Goal: Task Accomplishment & Management: Manage account settings

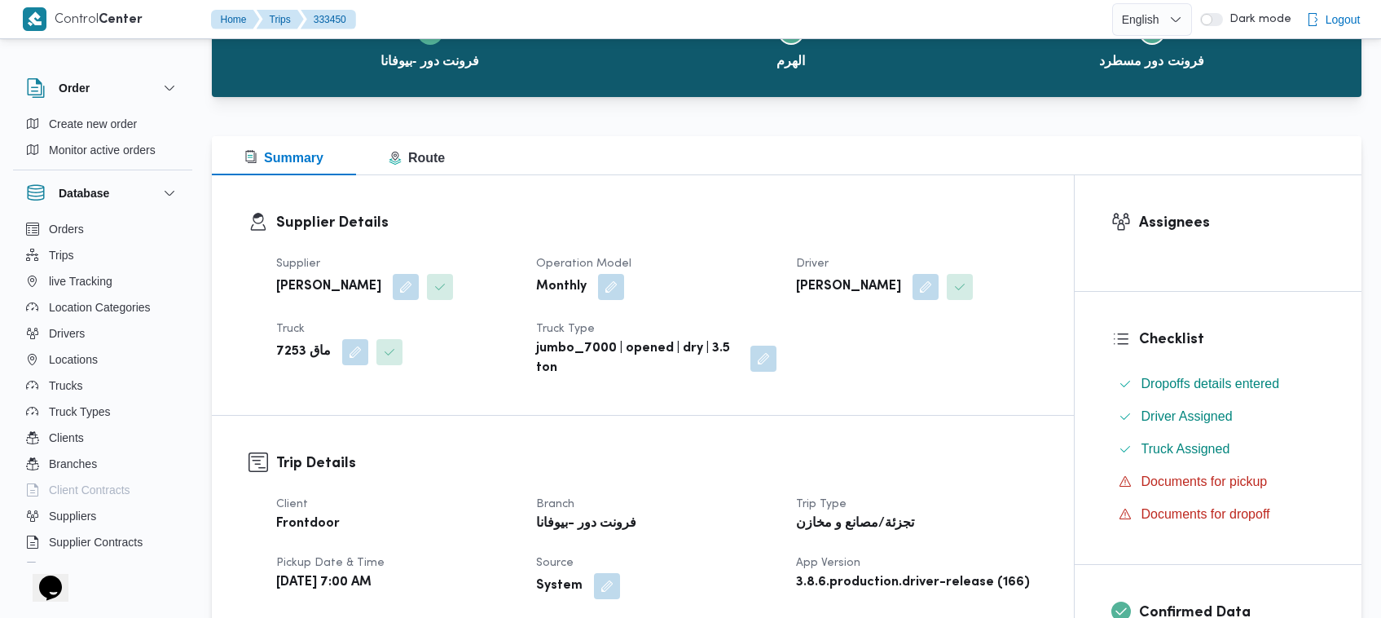
scroll to position [305, 0]
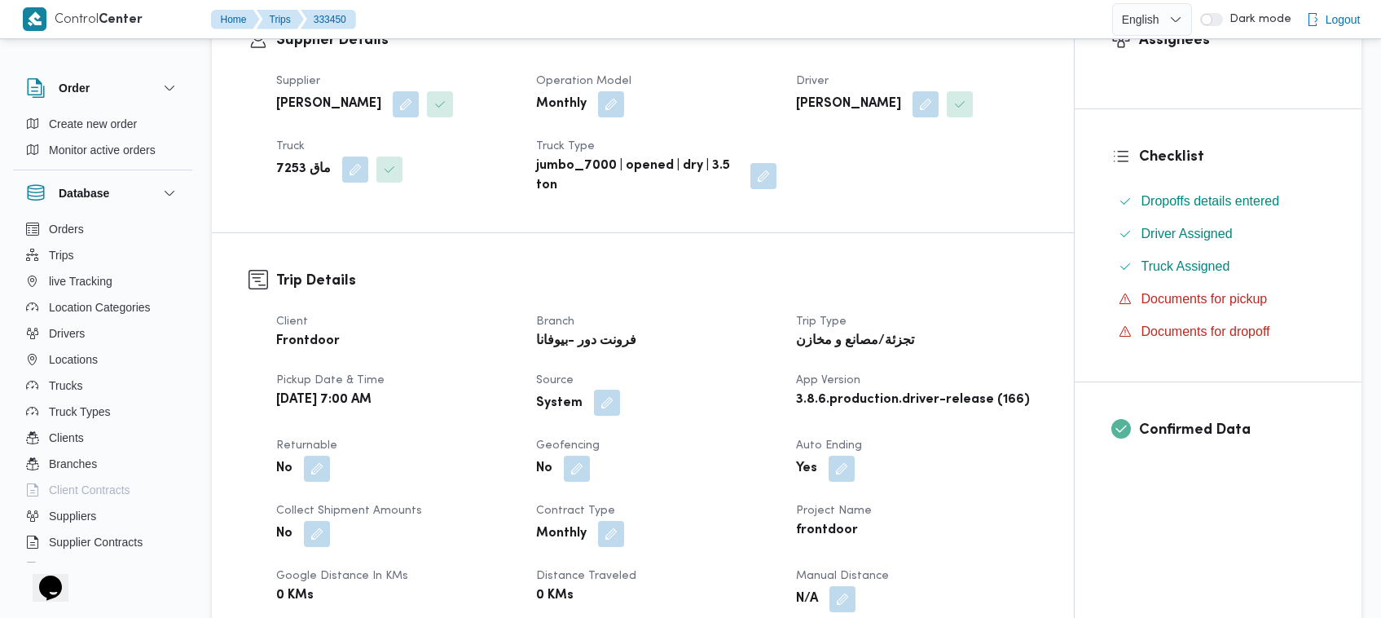
click at [603, 410] on button "button" at bounding box center [607, 402] width 26 height 26
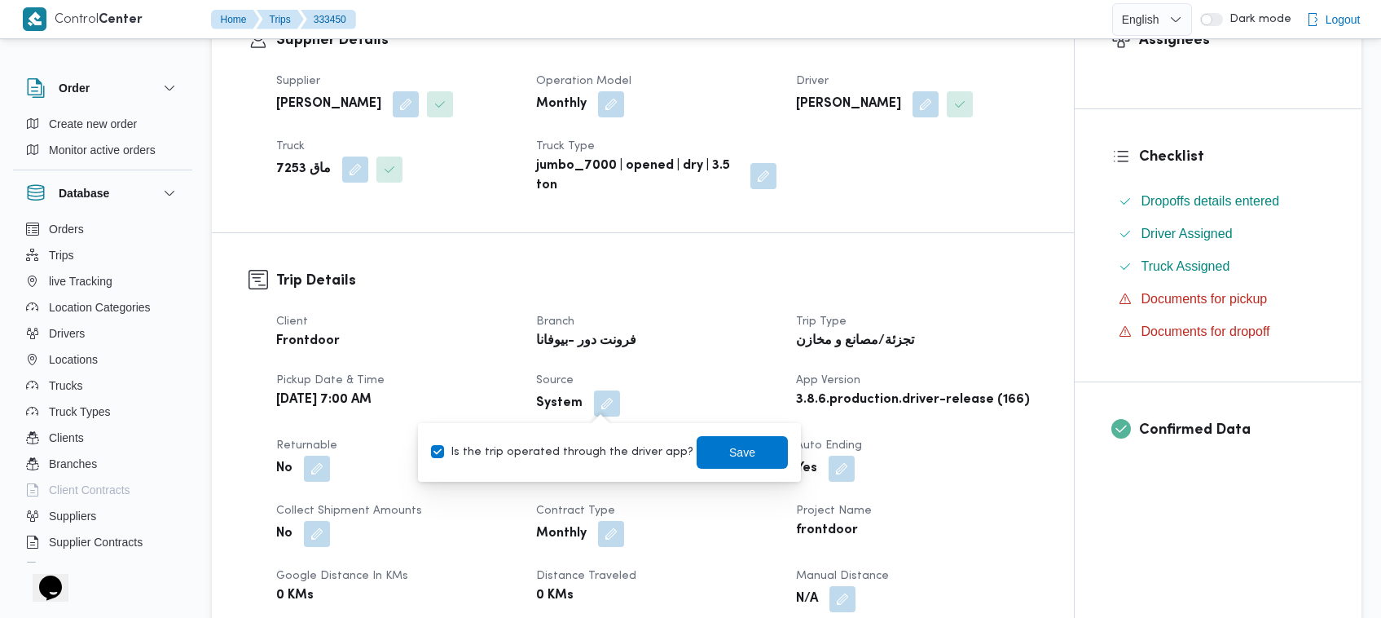
click at [592, 461] on div "Is the trip operated through the driver app? Save" at bounding box center [609, 452] width 360 height 36
click at [699, 454] on span "Save" at bounding box center [742, 451] width 91 height 33
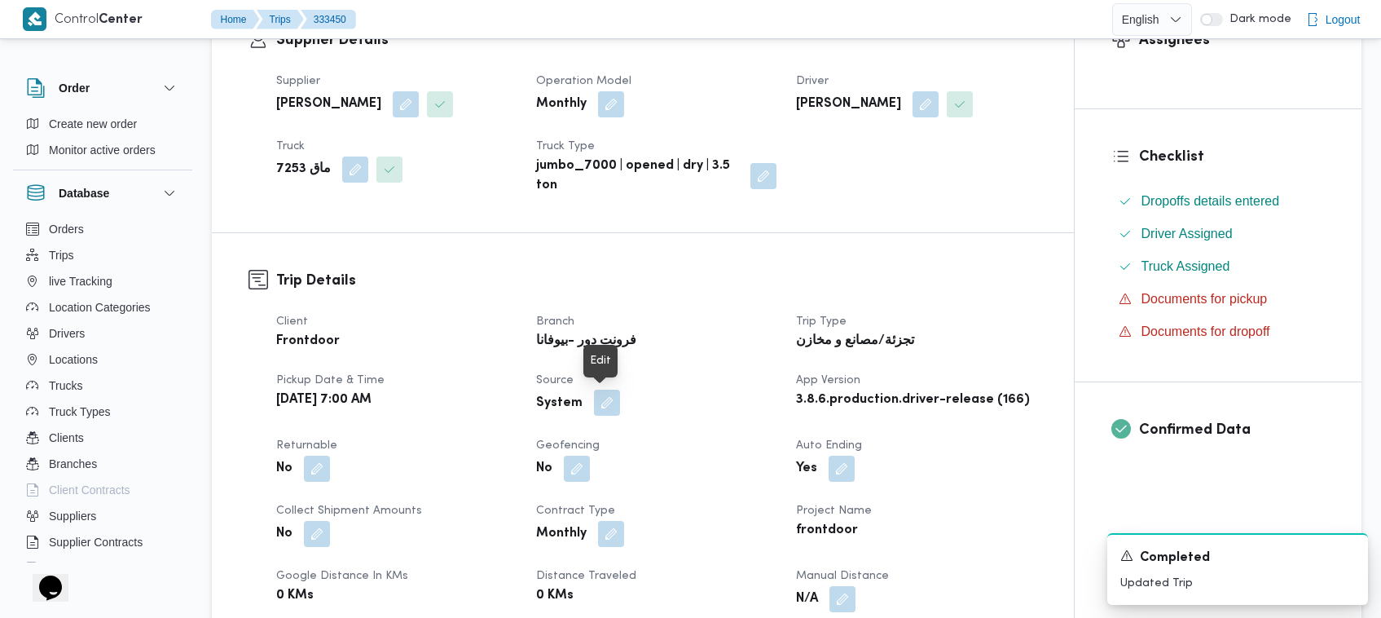
click at [603, 404] on button "button" at bounding box center [607, 402] width 26 height 26
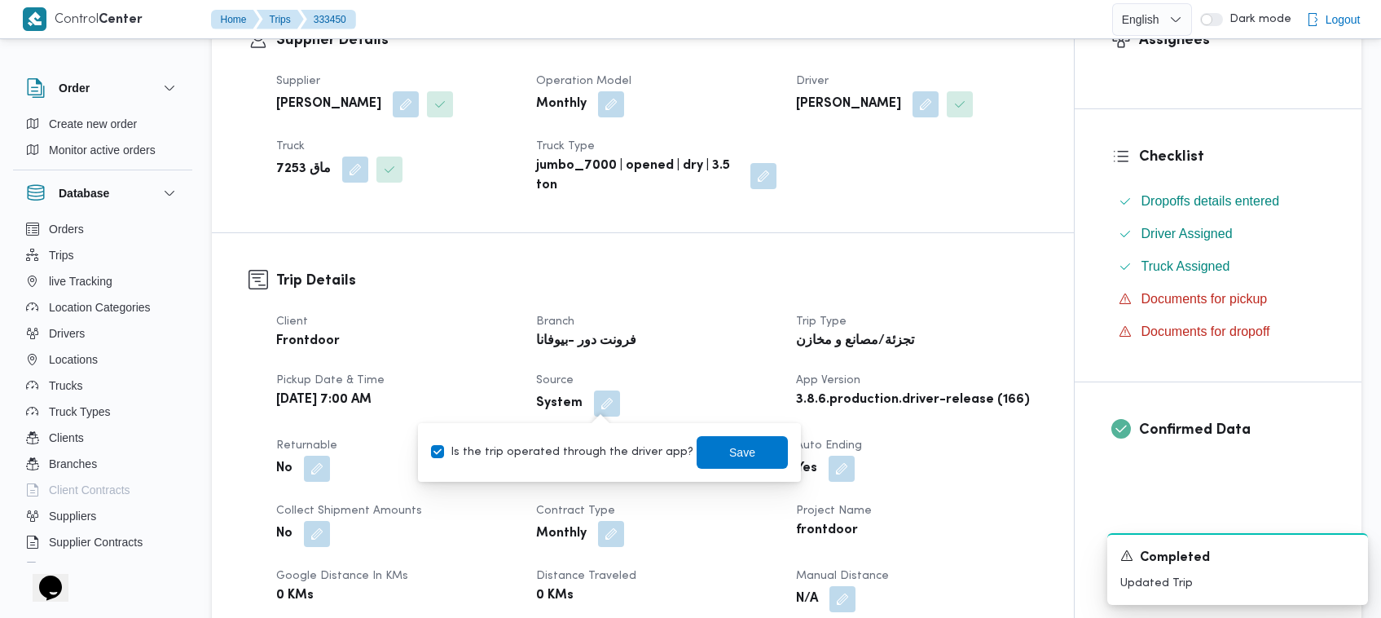
click at [575, 445] on label "Is the trip operated through the driver app?" at bounding box center [562, 452] width 262 height 20
checkbox input "false"
click at [729, 445] on span "Save" at bounding box center [742, 452] width 26 height 20
